Goal: Information Seeking & Learning: Learn about a topic

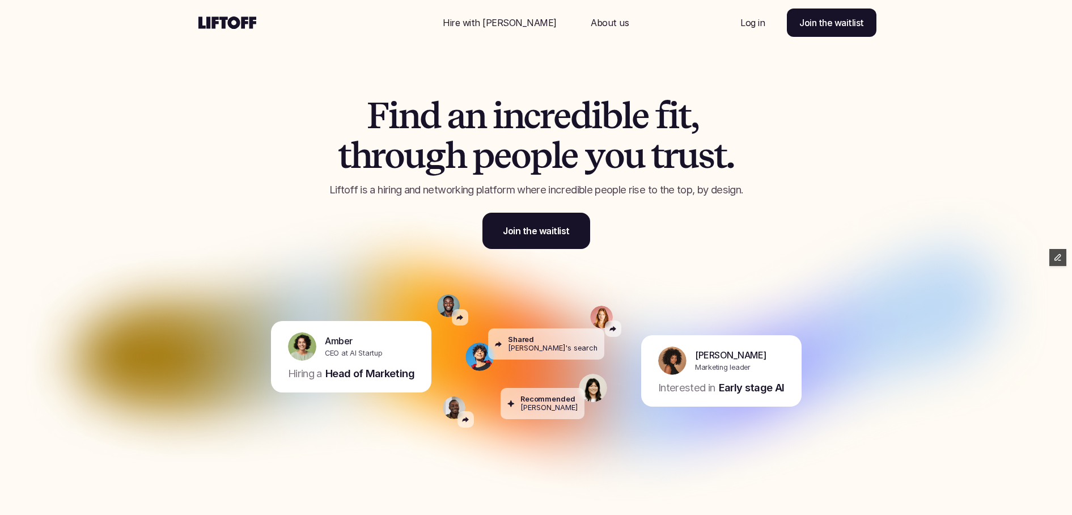
click at [785, 245] on div "F i n d a n i n c r e d i b l e f i t , t h r o u g h p e o p l e y o u t r u s…" at bounding box center [536, 163] width 680 height 227
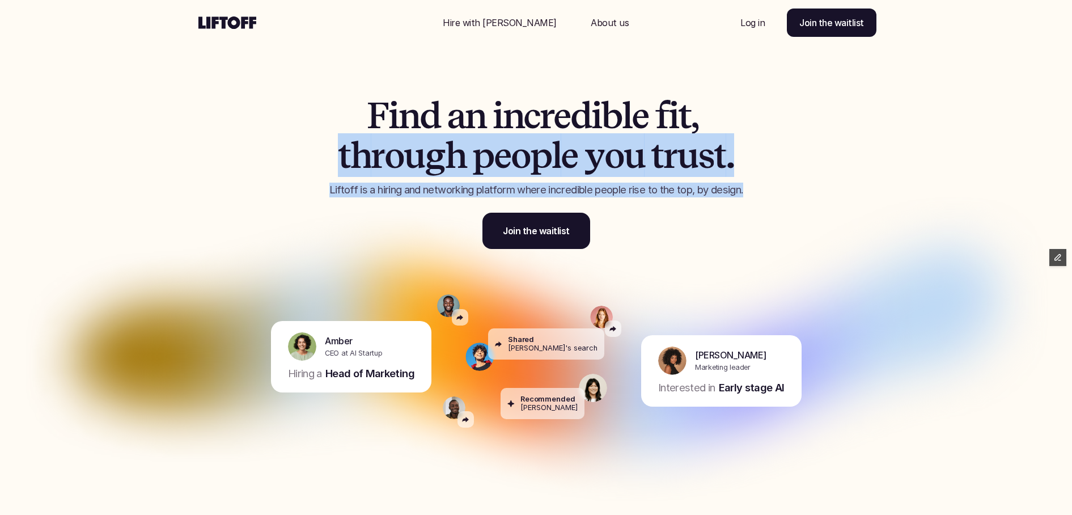
drag, startPoint x: 245, startPoint y: 145, endPoint x: 256, endPoint y: 225, distance: 80.6
click at [255, 218] on div "F i n d a n i n c r e d i b l e f i t , t h r o u g h p e o p l e y o u t r u s…" at bounding box center [536, 163] width 680 height 227
click at [256, 225] on div "F i n d a n i n c r e d i b l e f i t , t h r o u g h p e o p l e y o u t r u s…" at bounding box center [536, 163] width 680 height 227
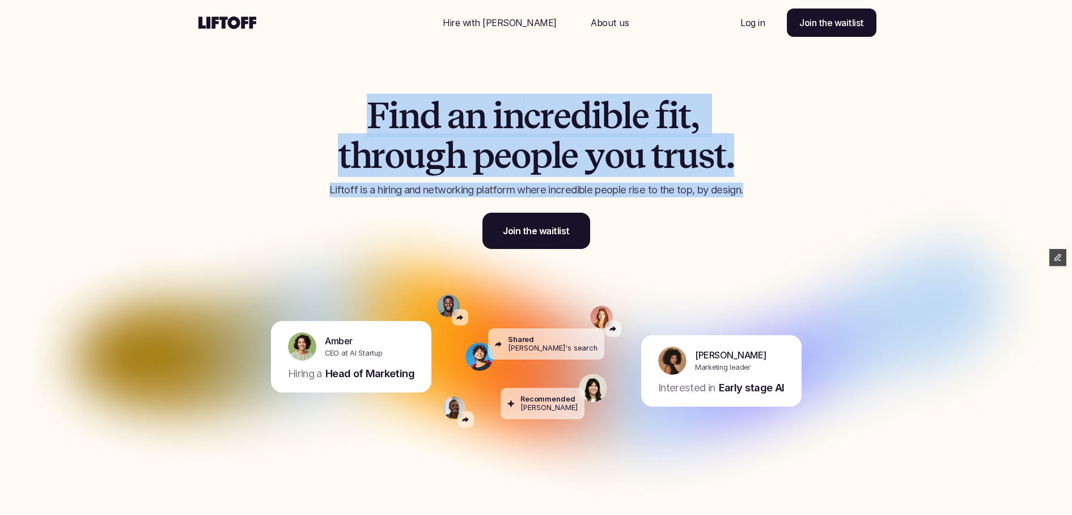
drag, startPoint x: 252, startPoint y: 256, endPoint x: 257, endPoint y: 108, distance: 148.6
click at [256, 109] on div "F i n d a n i n c r e d i b l e f i t , t h r o u g h p e o p l e y o u t r u s…" at bounding box center [536, 163] width 680 height 227
click at [257, 108] on div "F i n d a n i n c r e d i b l e f i t , t h r o u g h p e o p l e y o u t r u s…" at bounding box center [536, 163] width 680 height 227
drag, startPoint x: 282, startPoint y: 96, endPoint x: 611, endPoint y: 273, distance: 373.7
click at [611, 273] on div "F i n d a n i n c r e d i b l e f i t , t h r o u g h p e o p l e y o u t r u s…" at bounding box center [536, 163] width 680 height 227
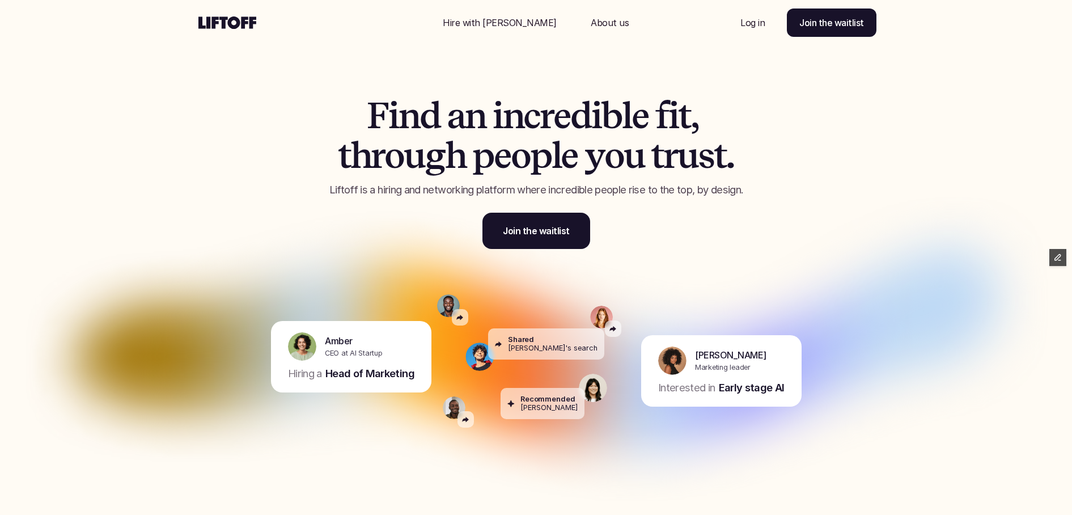
click at [630, 273] on div "F i n d a n i n c r e d i b l e f i t , t h r o u g h p e o p l e y o u t r u s…" at bounding box center [536, 163] width 680 height 227
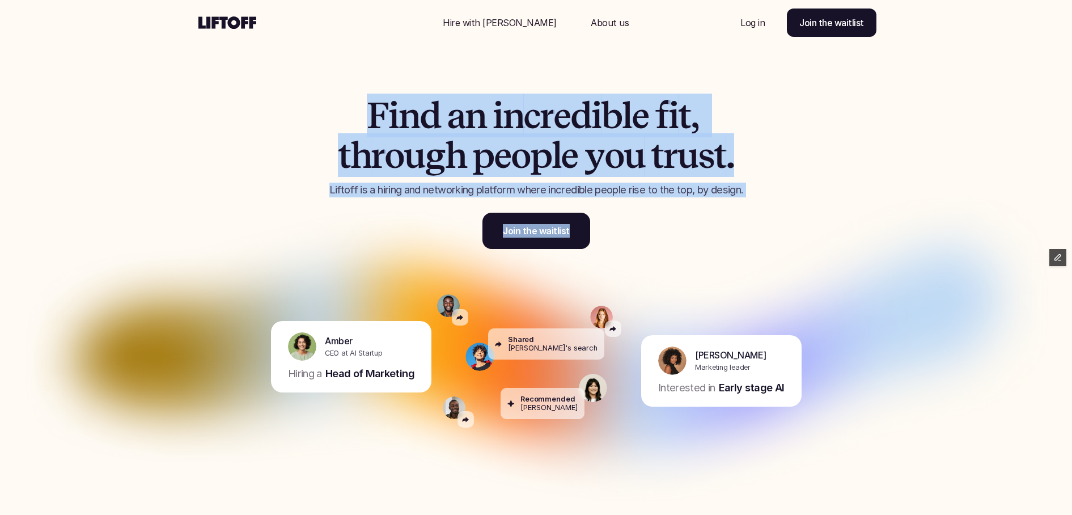
drag, startPoint x: 629, startPoint y: 261, endPoint x: 351, endPoint y: 101, distance: 320.1
click at [351, 101] on div "F i n d a n i n c r e d i b l e f i t , t h r o u g h p e o p l e y o u t r u s…" at bounding box center [536, 163] width 680 height 227
click at [351, 101] on h1 "F i n d a n i n c r e d i b l e f i t , t h r o u g h p e o p l e y o u t r u s…" at bounding box center [536, 136] width 482 height 80
drag, startPoint x: 331, startPoint y: 100, endPoint x: 605, endPoint y: 284, distance: 329.9
click at [602, 282] on section "F i n d a n i n c r e d i b l e f i t , t h r o u g h p e o p l e y o u t r u s…" at bounding box center [536, 257] width 1072 height 515
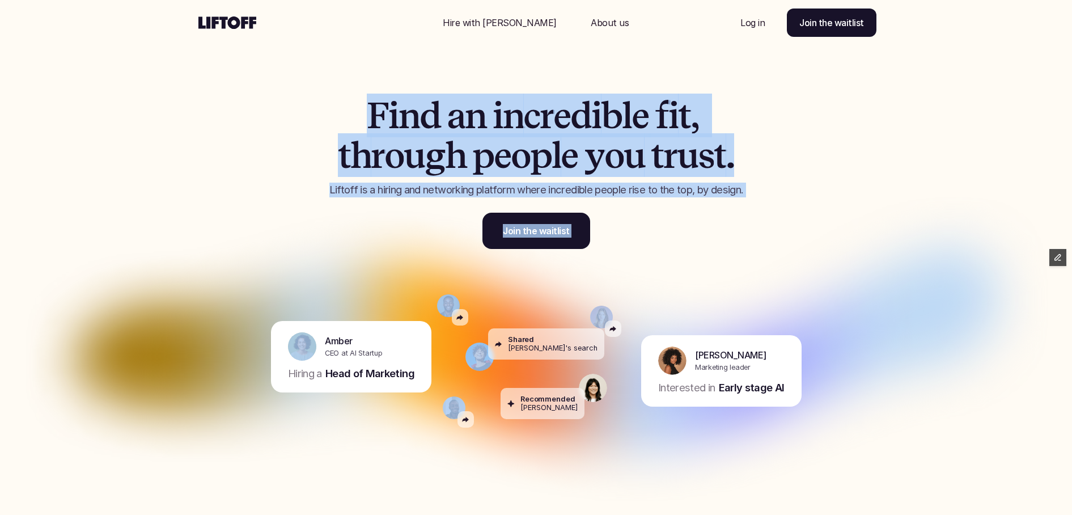
click at [605, 284] on div "Recommended Michelle" at bounding box center [607, 356] width 57 height 159
drag, startPoint x: 629, startPoint y: 278, endPoint x: 360, endPoint y: 114, distance: 314.8
click at [362, 114] on section "F i n d a n i n c r e d i b l e f i t , t h r o u g h p e o p l e y o u t r u s…" at bounding box center [536, 257] width 1072 height 515
click at [360, 114] on h1 "F i n d a n i n c r e d i b l e f i t , t h r o u g h p e o p l e y o u t r u s…" at bounding box center [536, 136] width 482 height 80
drag, startPoint x: 348, startPoint y: 110, endPoint x: 609, endPoint y: 241, distance: 292.5
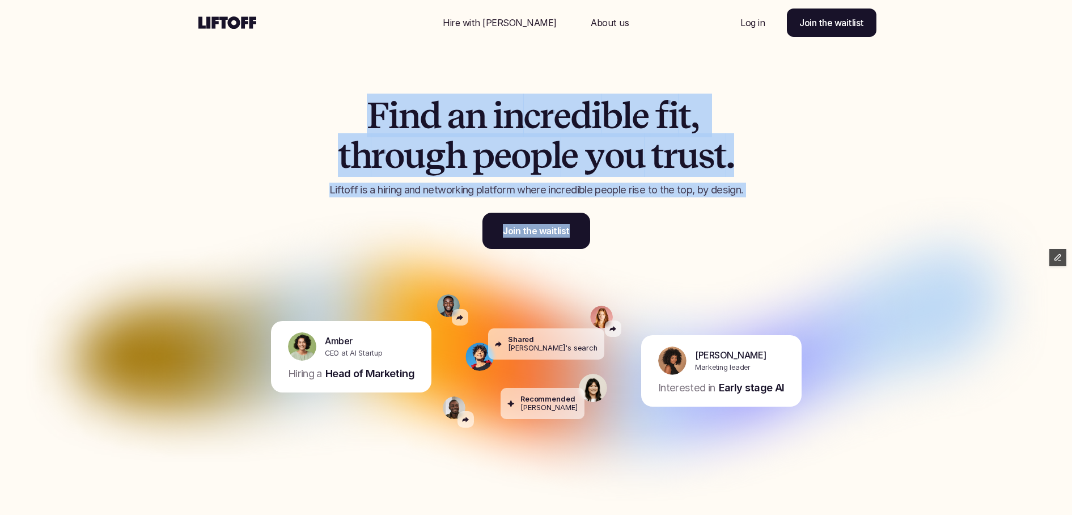
click at [609, 241] on div "F i n d a n i n c r e d i b l e f i t , t h r o u g h p e o p l e y o u t r u s…" at bounding box center [536, 173] width 482 height 154
drag, startPoint x: 632, startPoint y: 236, endPoint x: 331, endPoint y: 116, distance: 324.0
click at [331, 116] on div "F i n d a n i n c r e d i b l e f i t , t h r o u g h p e o p l e y o u t r u s…" at bounding box center [536, 173] width 482 height 154
click at [331, 116] on h1 "F i n d a n i n c r e d i b l e f i t , t h r o u g h p e o p l e y o u t r u s…" at bounding box center [536, 136] width 482 height 80
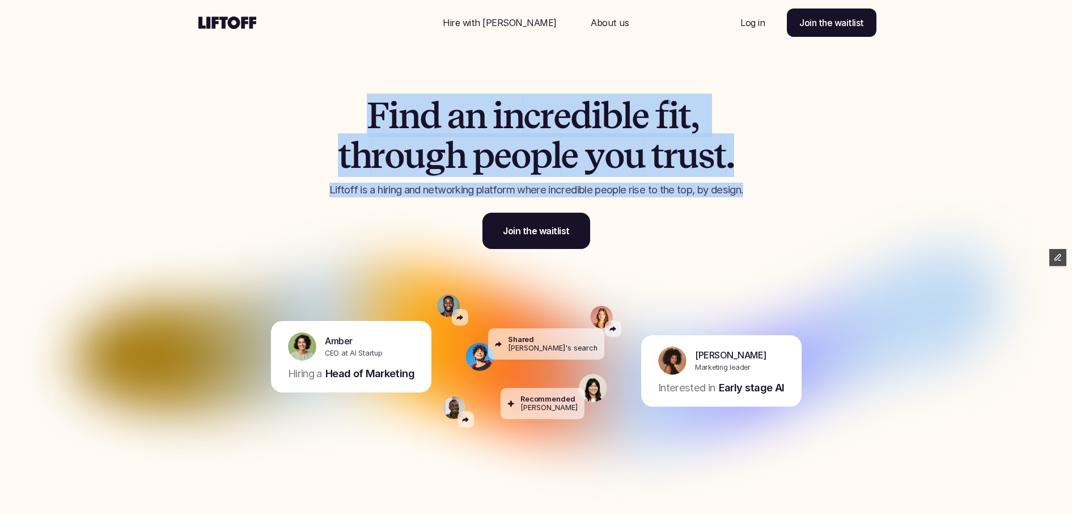
drag, startPoint x: 322, startPoint y: 108, endPoint x: 668, endPoint y: 266, distance: 380.4
click at [668, 266] on div "F i n d a n i n c r e d i b l e f i t , t h r o u g h p e o p l e y o u t r u s…" at bounding box center [536, 163] width 680 height 227
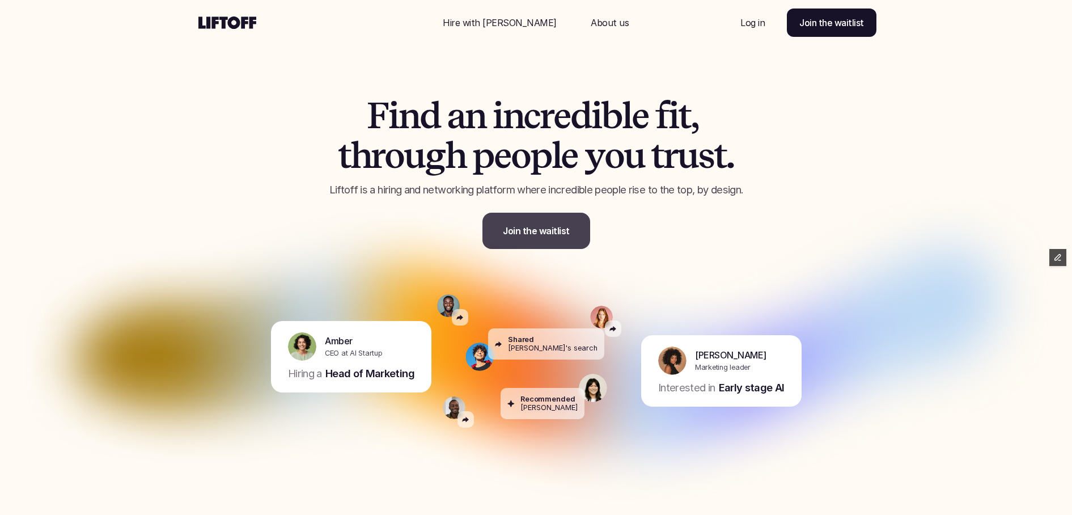
click at [536, 237] on p "Join the waitlist" at bounding box center [536, 231] width 67 height 14
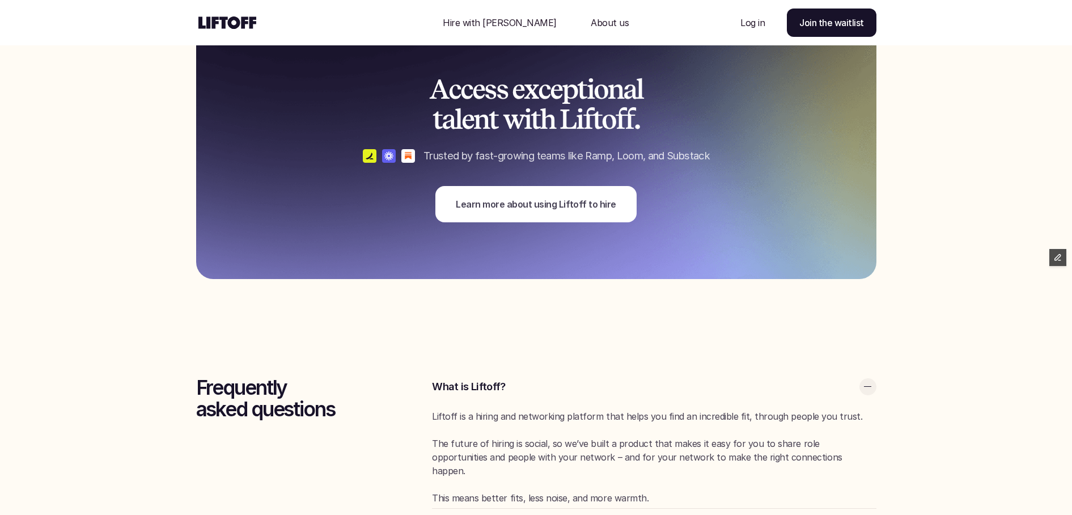
scroll to position [2864, 0]
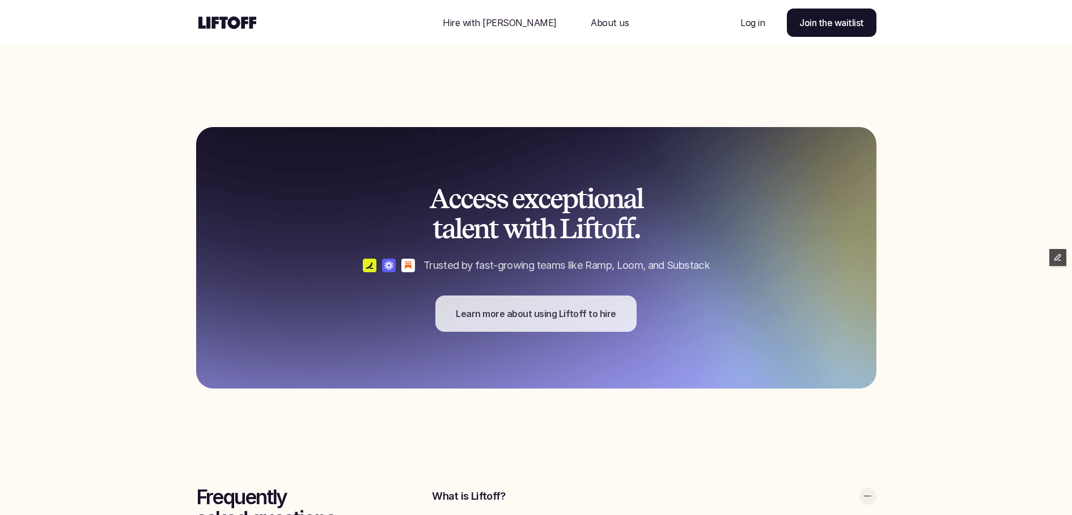
click at [525, 318] on p "Learn more about using Liftoff to hire" at bounding box center [536, 314] width 160 height 14
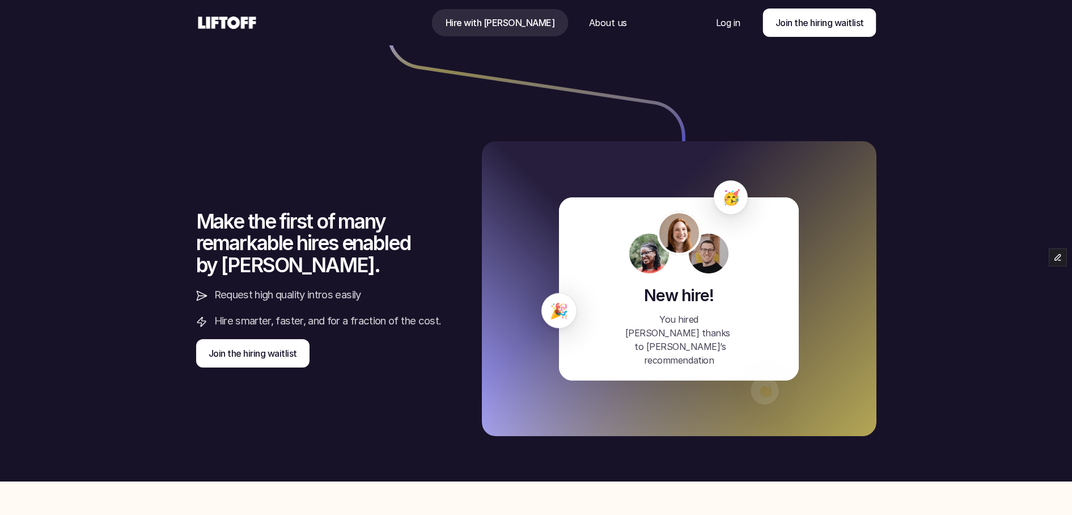
scroll to position [2501, 0]
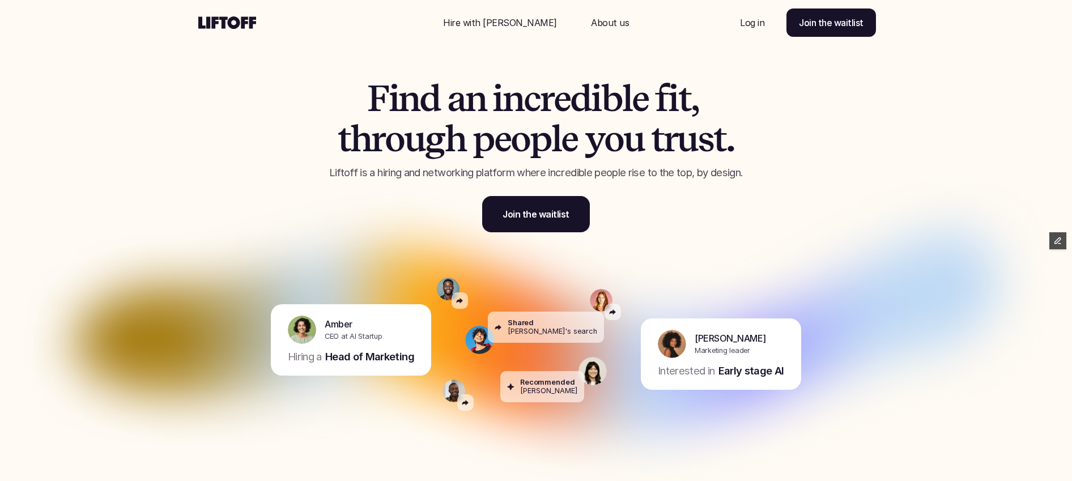
click at [513, 23] on p "Hire with Liftoff" at bounding box center [500, 23] width 114 height 14
click at [153, 268] on div "[PERSON_NAME] CEO at AI Startup Hiring a Head of Marketing" at bounding box center [229, 340] width 403 height 159
click at [129, 200] on img at bounding box center [536, 334] width 1020 height 397
click at [967, 192] on img at bounding box center [536, 334] width 1020 height 397
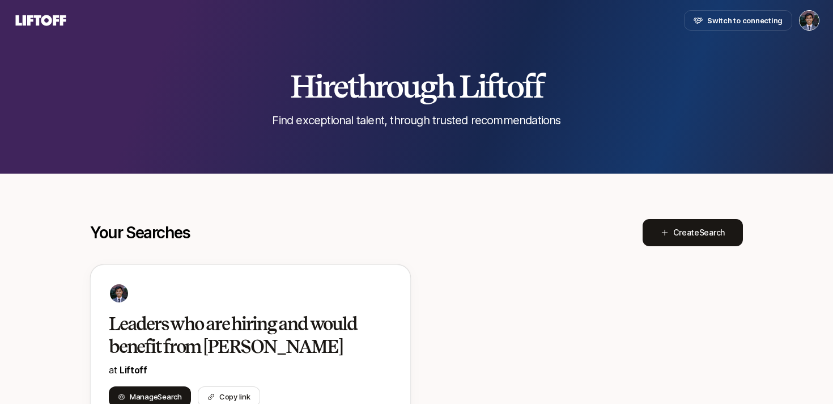
click at [458, 291] on div "Leaders who are hiring and would benefit from Liftoff at Liftoff Manage Search …" at bounding box center [416, 371] width 653 height 215
